Goal: Task Accomplishment & Management: Complete application form

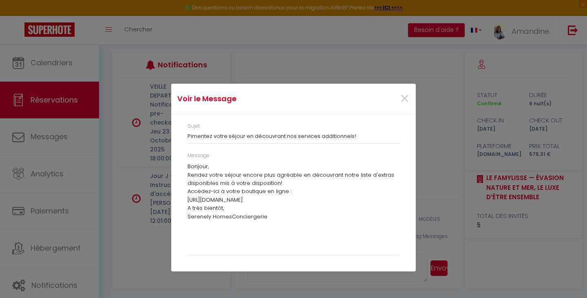
scroll to position [648, 0]
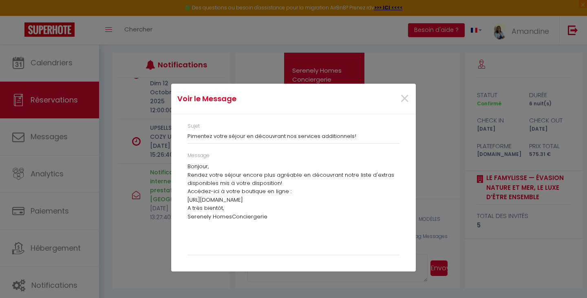
click at [347, 236] on div "Bonjour, Rendez votre séjour encore plus agréable en découvrant notre liste d'e…" at bounding box center [294, 206] width 212 height 88
click at [403, 94] on span "×" at bounding box center [405, 98] width 10 height 24
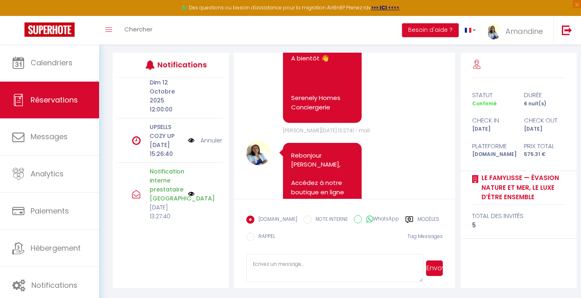
scroll to position [640, 0]
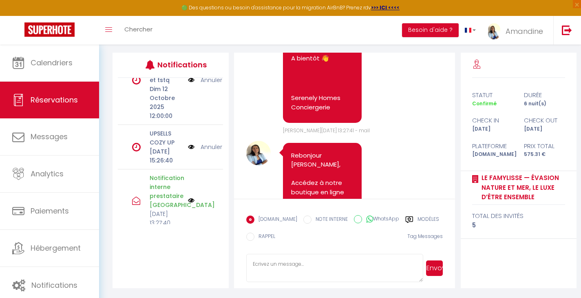
click at [208, 151] on link "Annuler" at bounding box center [212, 146] width 22 height 9
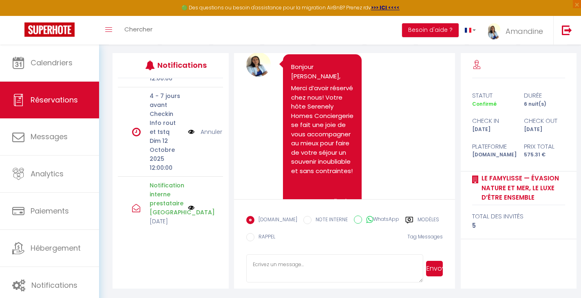
scroll to position [0, 0]
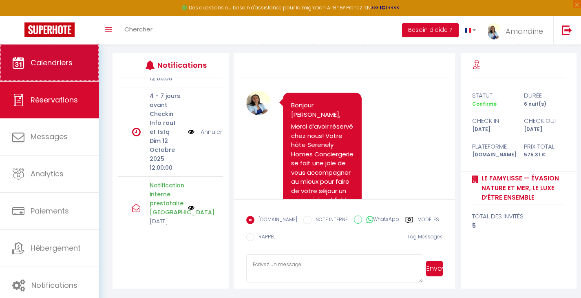
click at [61, 68] on span "Calendriers" at bounding box center [52, 62] width 42 height 10
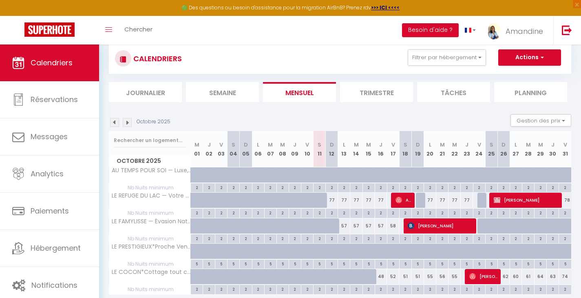
scroll to position [26, 0]
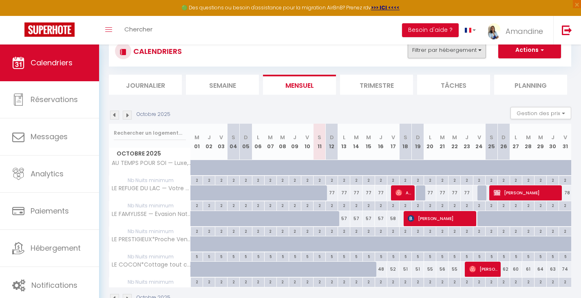
click at [477, 53] on button "Filtrer par hébergement" at bounding box center [447, 50] width 78 height 16
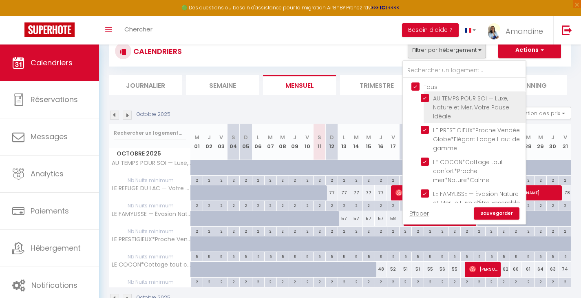
click at [424, 99] on input "AU TEMPS POUR SOI — Luxe, Nature et Mer, Votre Pause Idéale" at bounding box center [472, 98] width 102 height 8
checkbox input "false"
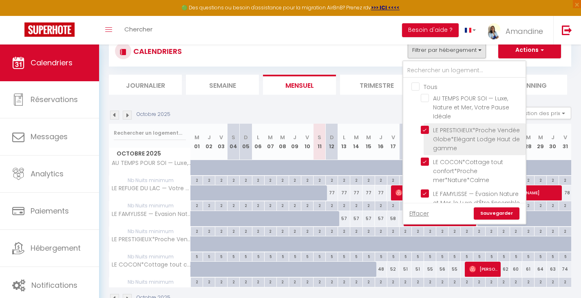
click at [424, 128] on input "LE PRESTIGIEUX*Proche Vendée Globe*Elégant Lodge Haut de gamme" at bounding box center [472, 130] width 102 height 8
checkbox input "false"
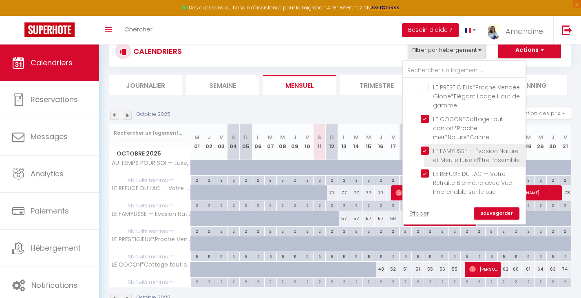
scroll to position [58, 0]
click at [491, 212] on link "Sauvegarder" at bounding box center [497, 213] width 46 height 12
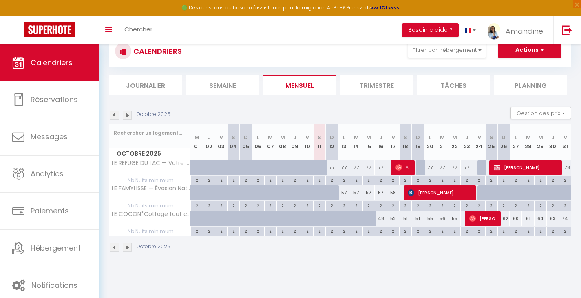
click at [407, 168] on span "Anh-Dao Me-Mougamadou" at bounding box center [403, 166] width 16 height 15
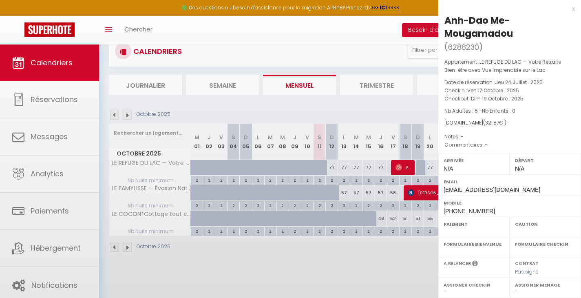
select select "OK"
select select "0"
select select "1"
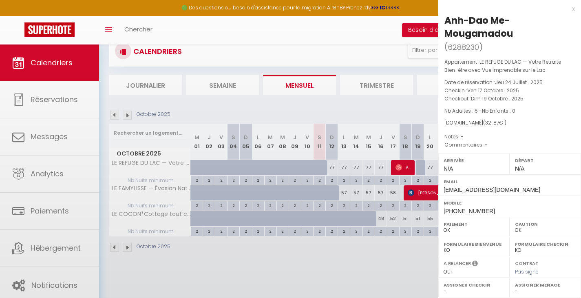
scroll to position [90, 0]
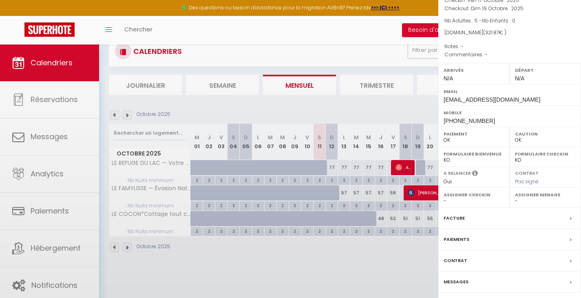
select select
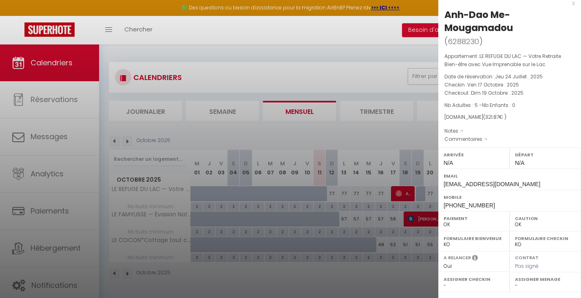
scroll to position [0, 0]
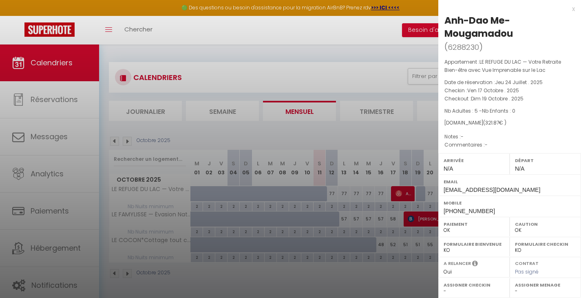
click at [566, 10] on div "x" at bounding box center [506, 9] width 137 height 10
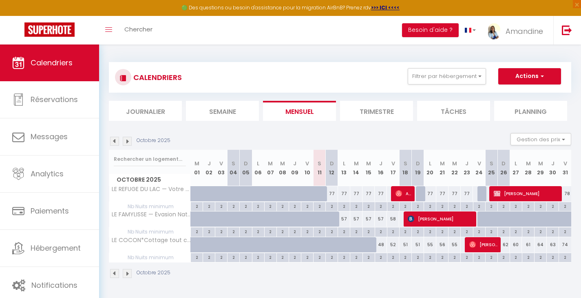
click at [425, 220] on span "[PERSON_NAME]" at bounding box center [440, 218] width 65 height 15
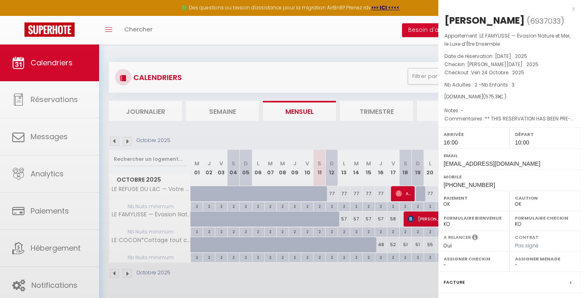
select select "KO"
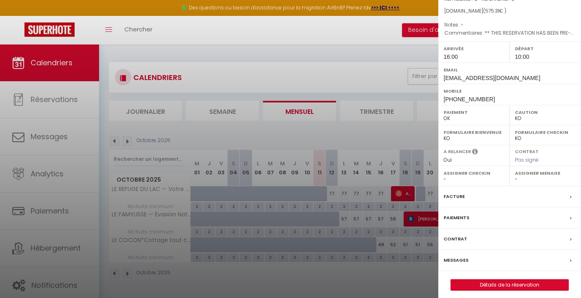
scroll to position [90, 0]
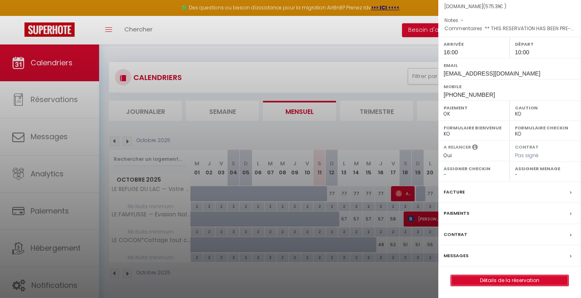
click at [507, 282] on link "Détails de la réservation" at bounding box center [509, 280] width 117 height 11
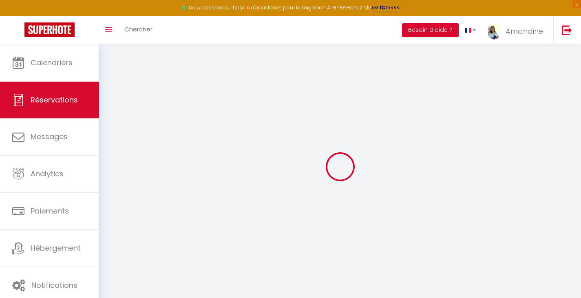
type input "[PERSON_NAME]"
type input "bouly"
type input "[EMAIL_ADDRESS][DOMAIN_NAME]"
type input "[PHONE_NUMBER]"
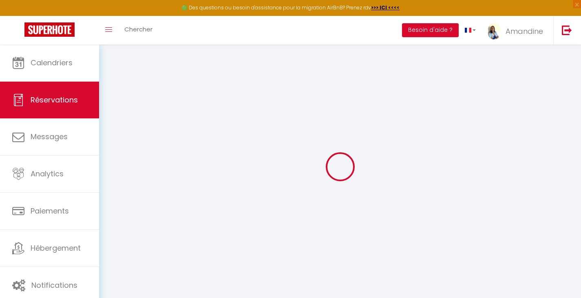
type input "[PHONE_NUMBER]"
type input "62340"
type input "[STREET_ADDRESS]"
type input "[PERSON_NAME]"
select select "FR"
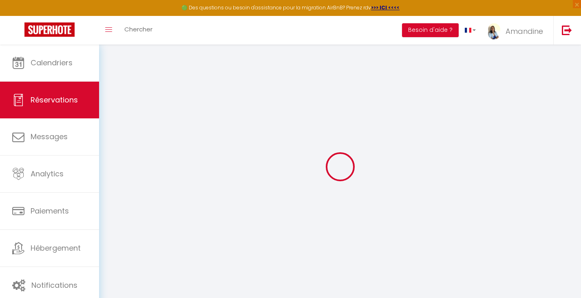
type input "86.33"
type input "83.06"
type input "8.05"
select select "64829"
select select "1"
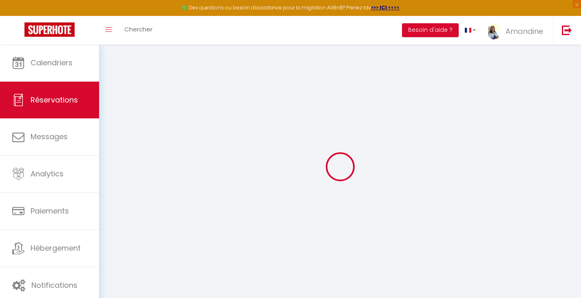
select select
type input "2"
type input "3"
select select "12"
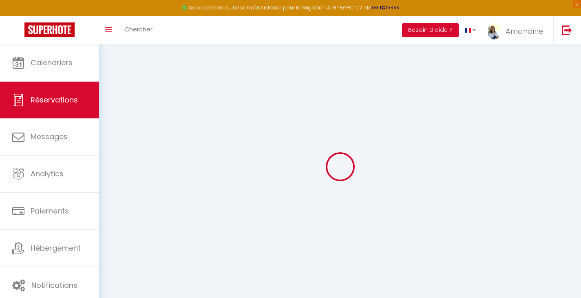
select select
type input "392.4"
checkbox input "false"
type input "0"
select select "2"
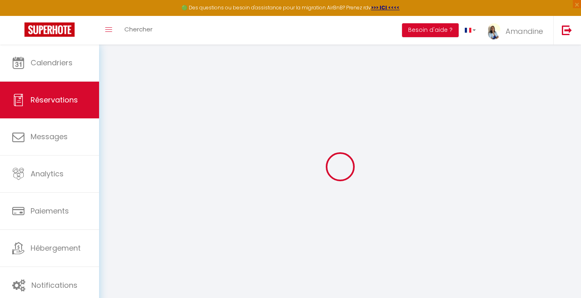
type input "0"
select select
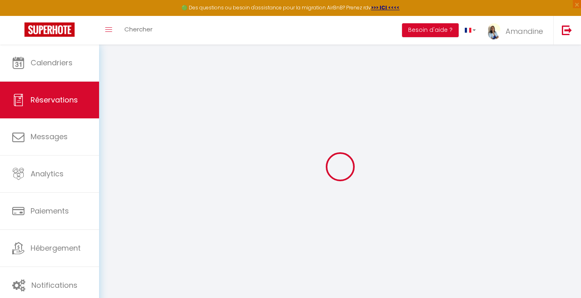
select select "14"
checkbox input "false"
select select
checkbox input "false"
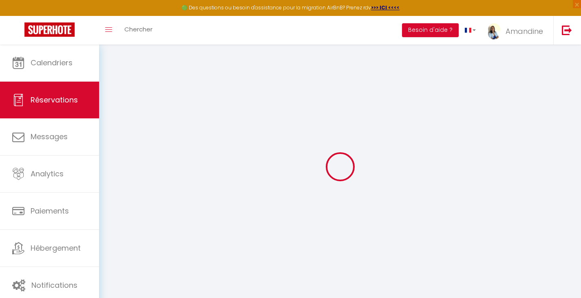
select select
checkbox input "false"
type textarea "** THIS RESERVATION HAS BEEN PRE-PAID ** Reservation has a cancellation grace p…"
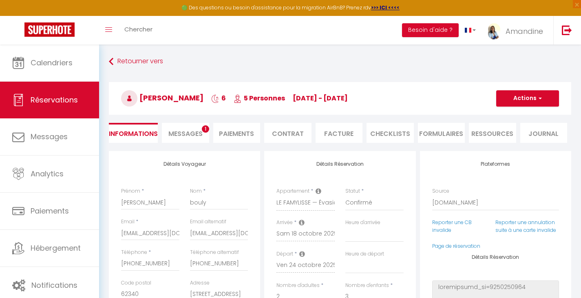
type input "75"
type input "21.58"
select select
checkbox input "false"
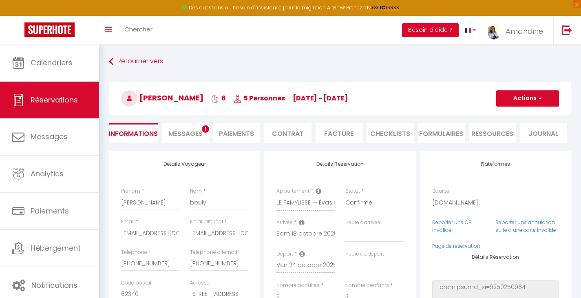
select select "16:00"
select select "10:00"
click at [182, 132] on span "Messages" at bounding box center [185, 133] width 34 height 9
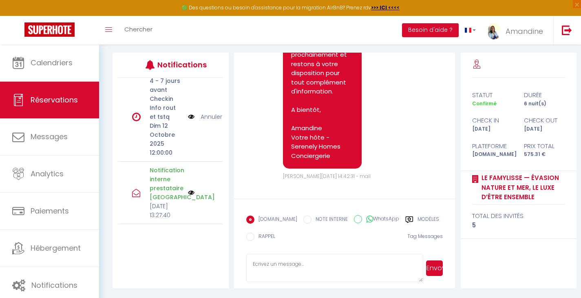
scroll to position [600, 0]
